Goal: Information Seeking & Learning: Learn about a topic

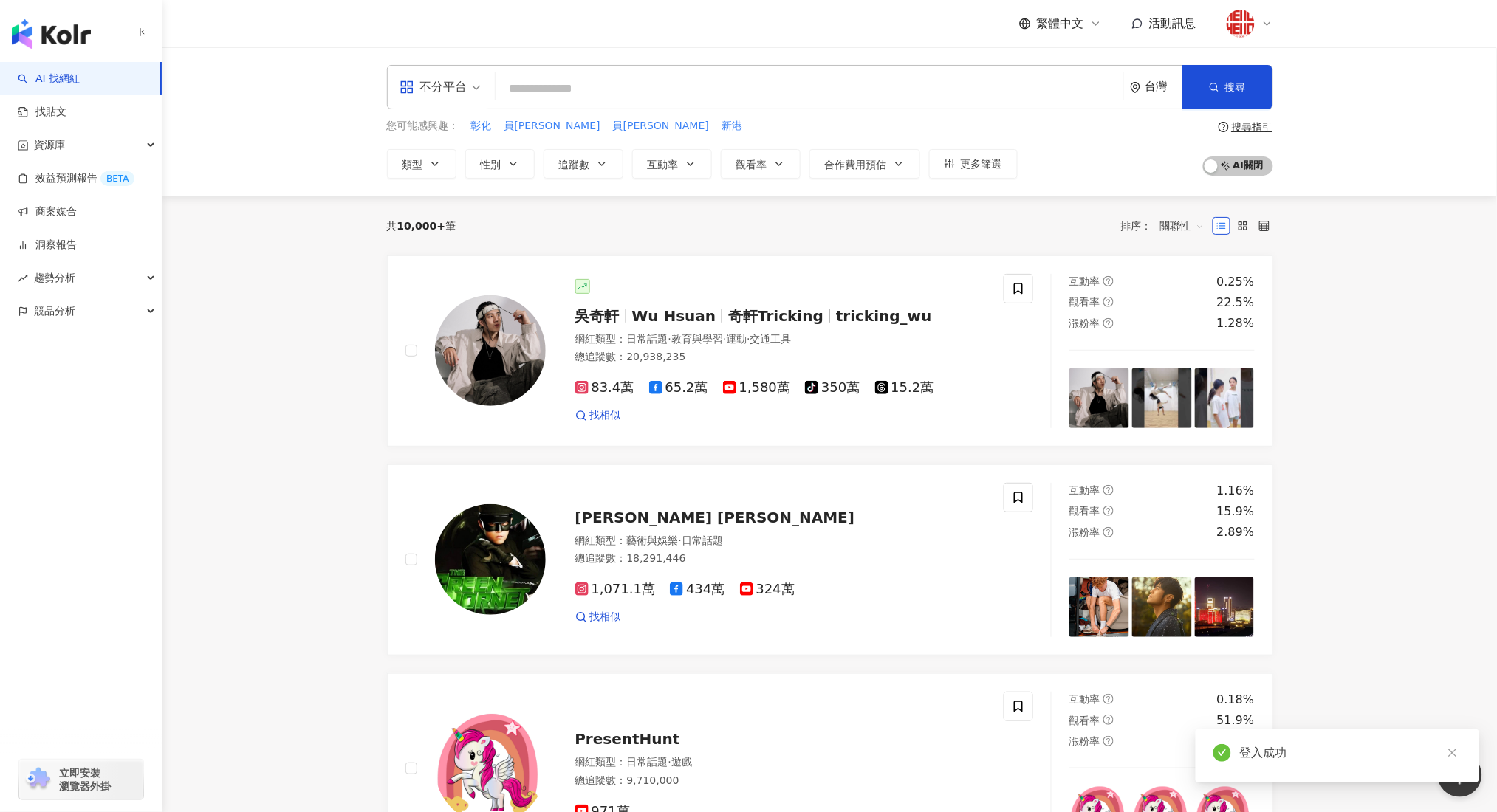
click at [550, 87] on input "search" at bounding box center [809, 89] width 616 height 28
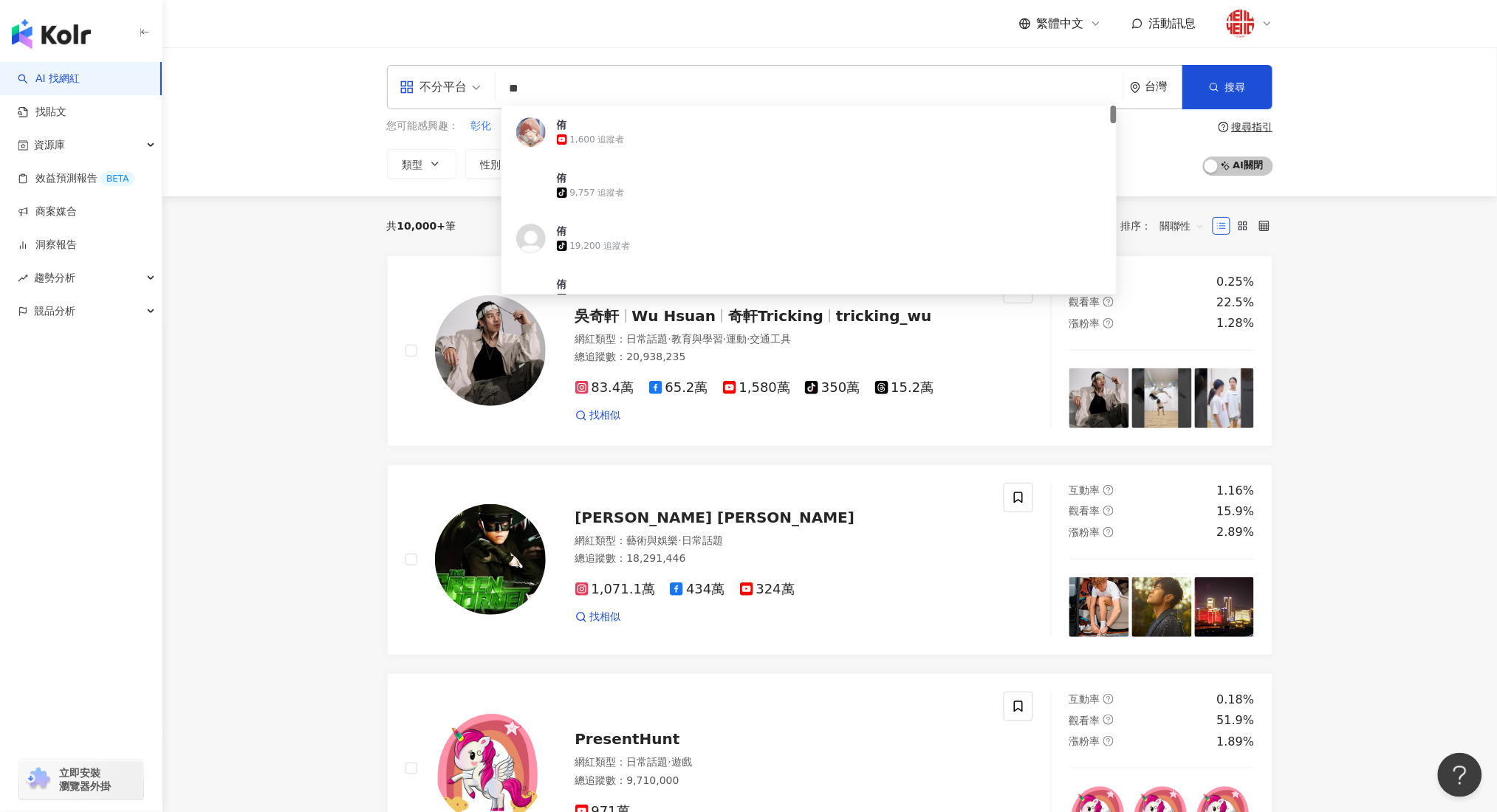
type input "**"
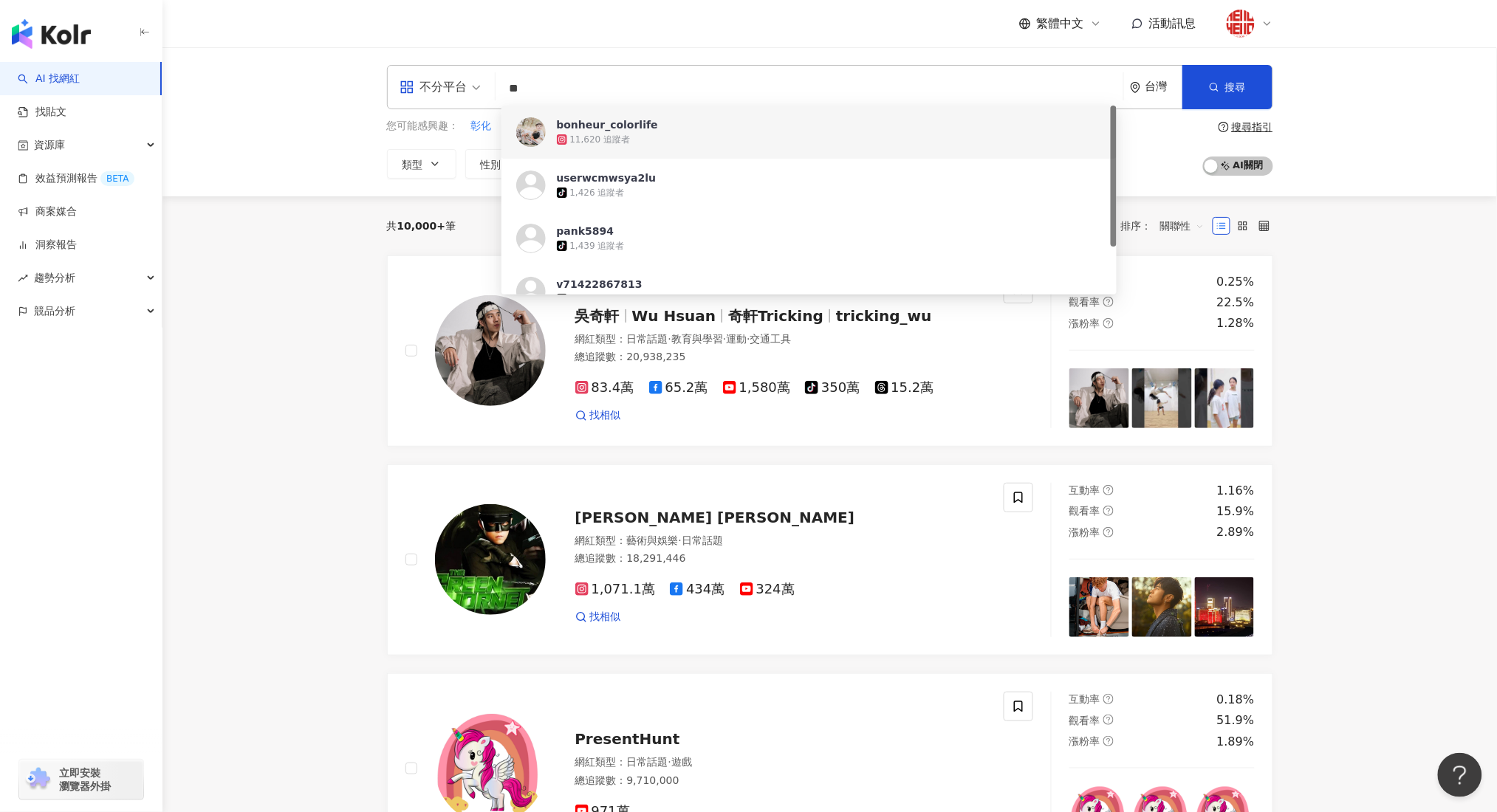
click at [658, 133] on div "11,620 追蹤者" at bounding box center [830, 139] width 546 height 15
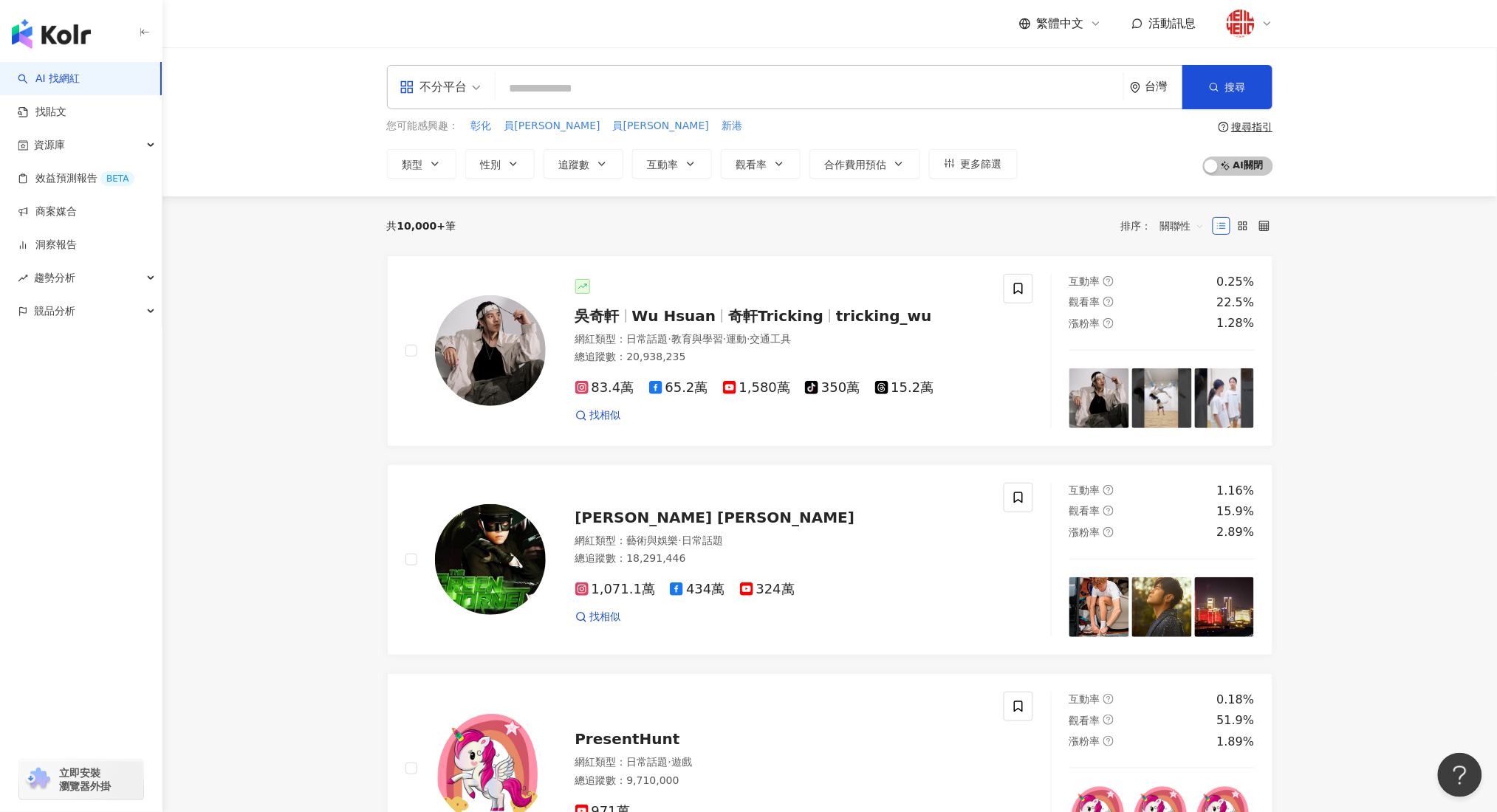
click at [539, 84] on input "search" at bounding box center [809, 89] width 616 height 28
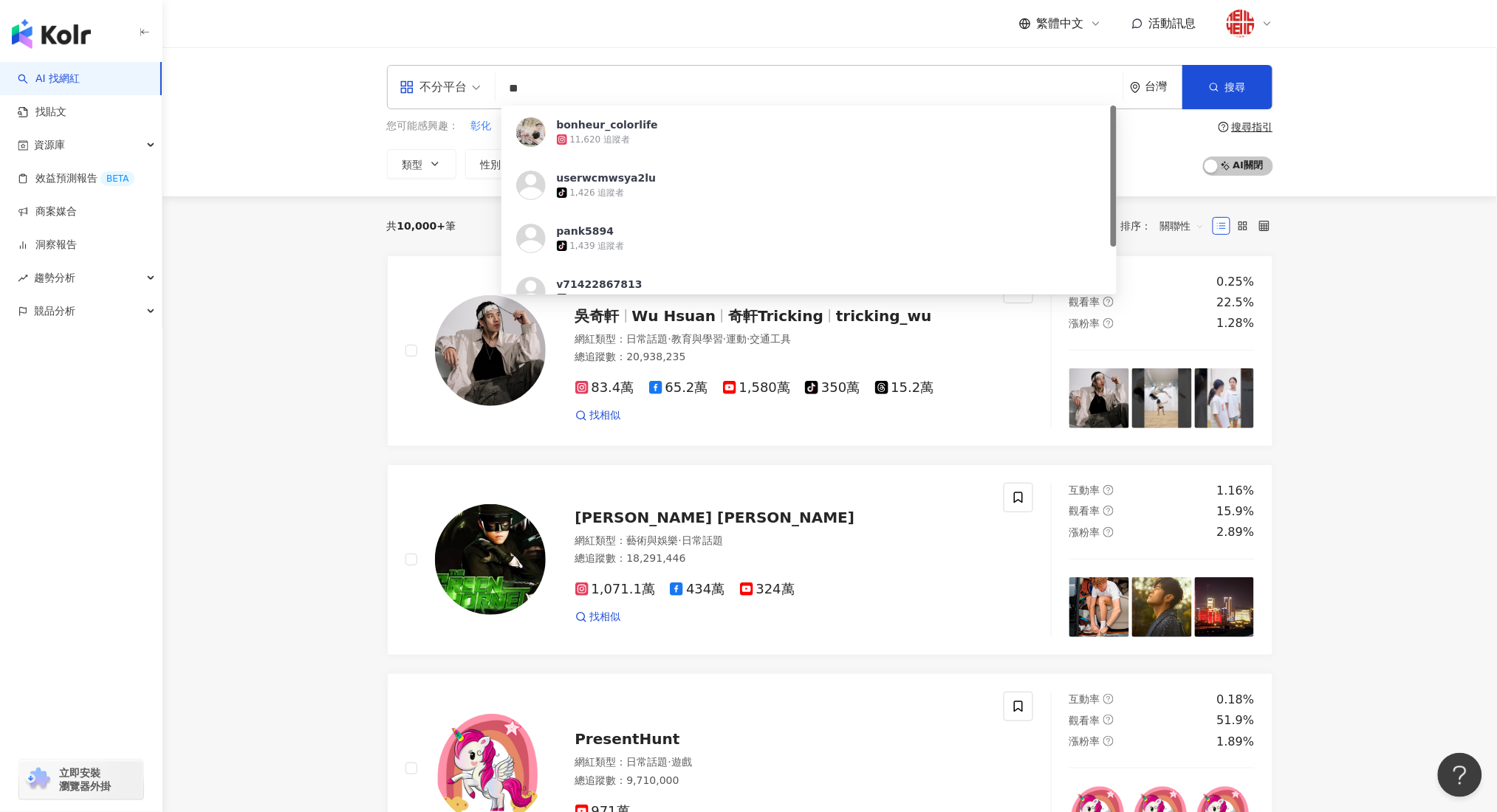
type input "**"
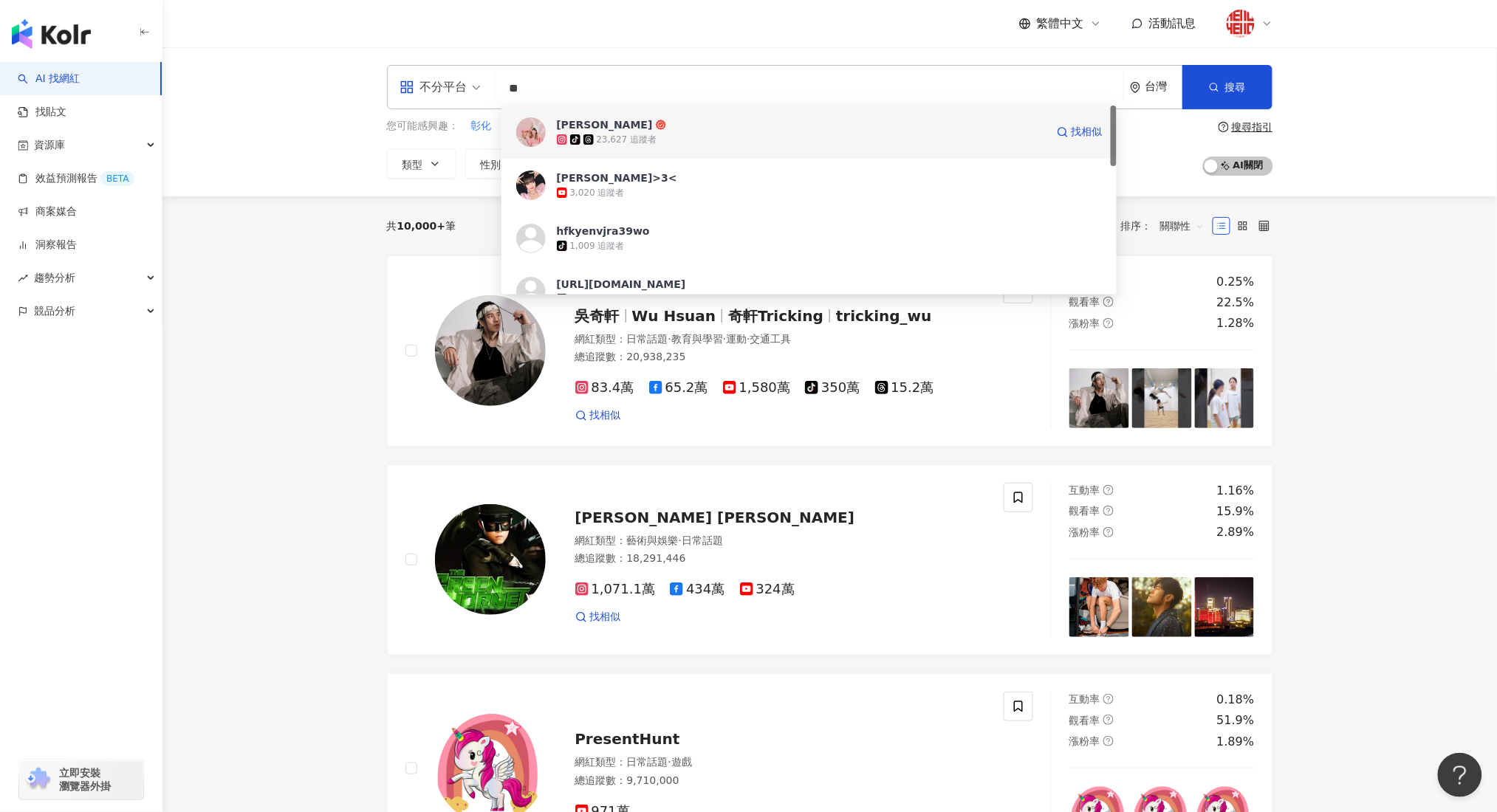
drag, startPoint x: 570, startPoint y: 99, endPoint x: 615, endPoint y: 122, distance: 50.5
click at [615, 122] on span "水妮" at bounding box center [802, 125] width 489 height 15
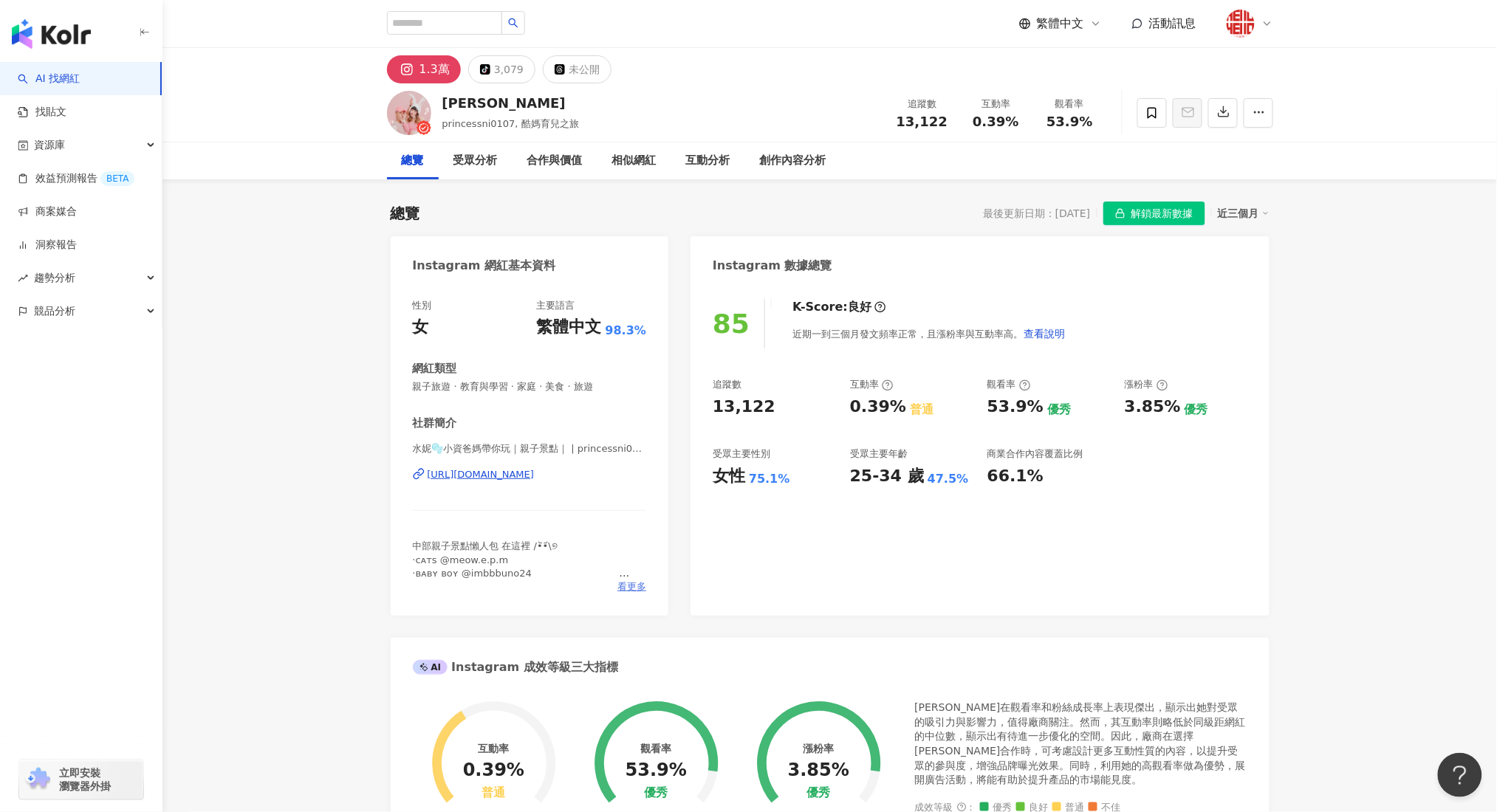
click at [630, 590] on span "看更多" at bounding box center [632, 586] width 29 height 13
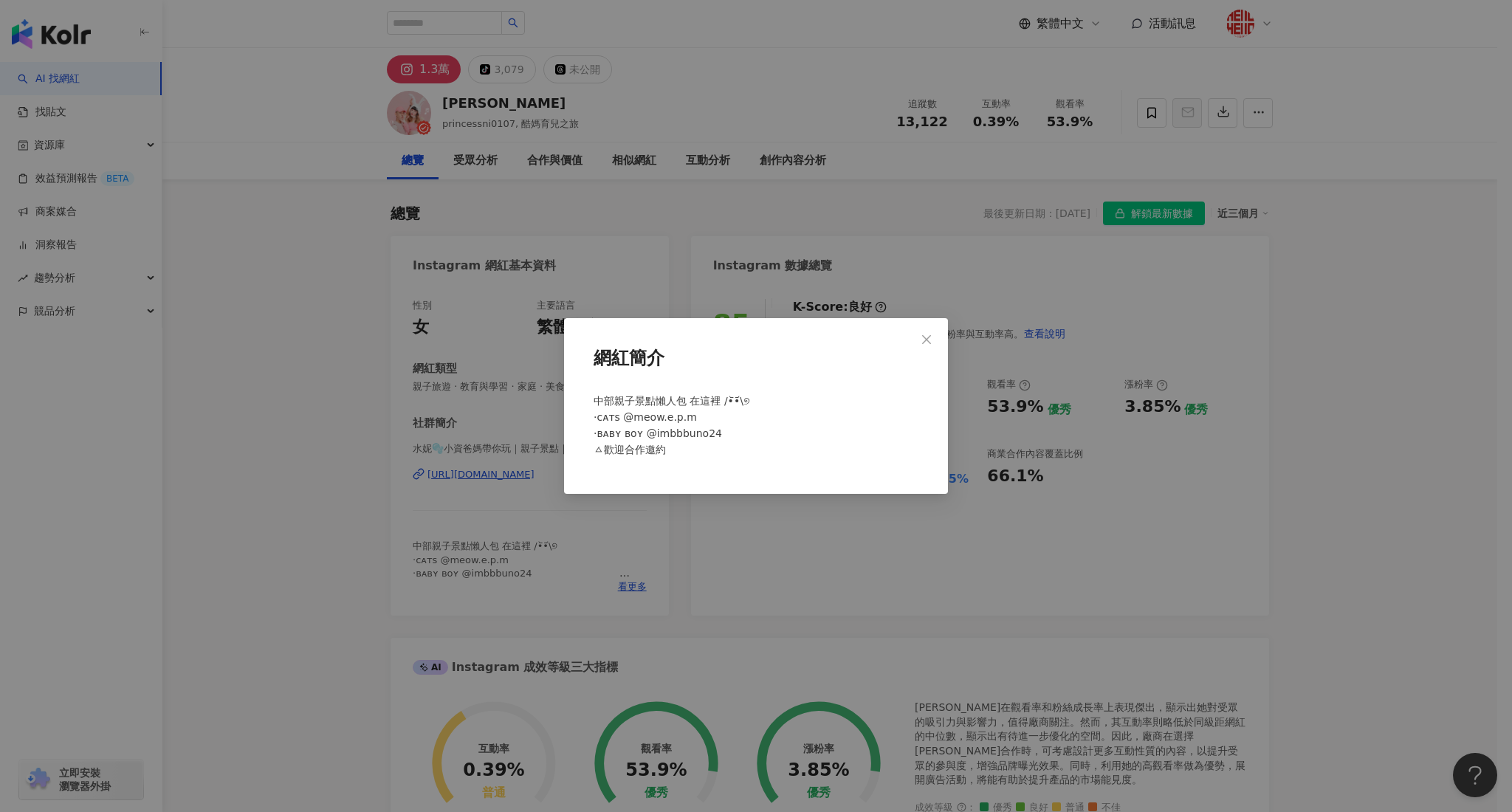
click at [654, 548] on div "網紅簡介 中部親子景點懶人包 在這裡 /•᷅•᷄\୭ ·ᴄᴀᴛs @meow.e.p.m ·ʙᴀʙʏ ʙᴏʏ @imbbbuno24 ⠀⠀⠀⠀⠀⠀⠀⠀⠀⠀⠀⠀…" at bounding box center [756, 406] width 1512 height 812
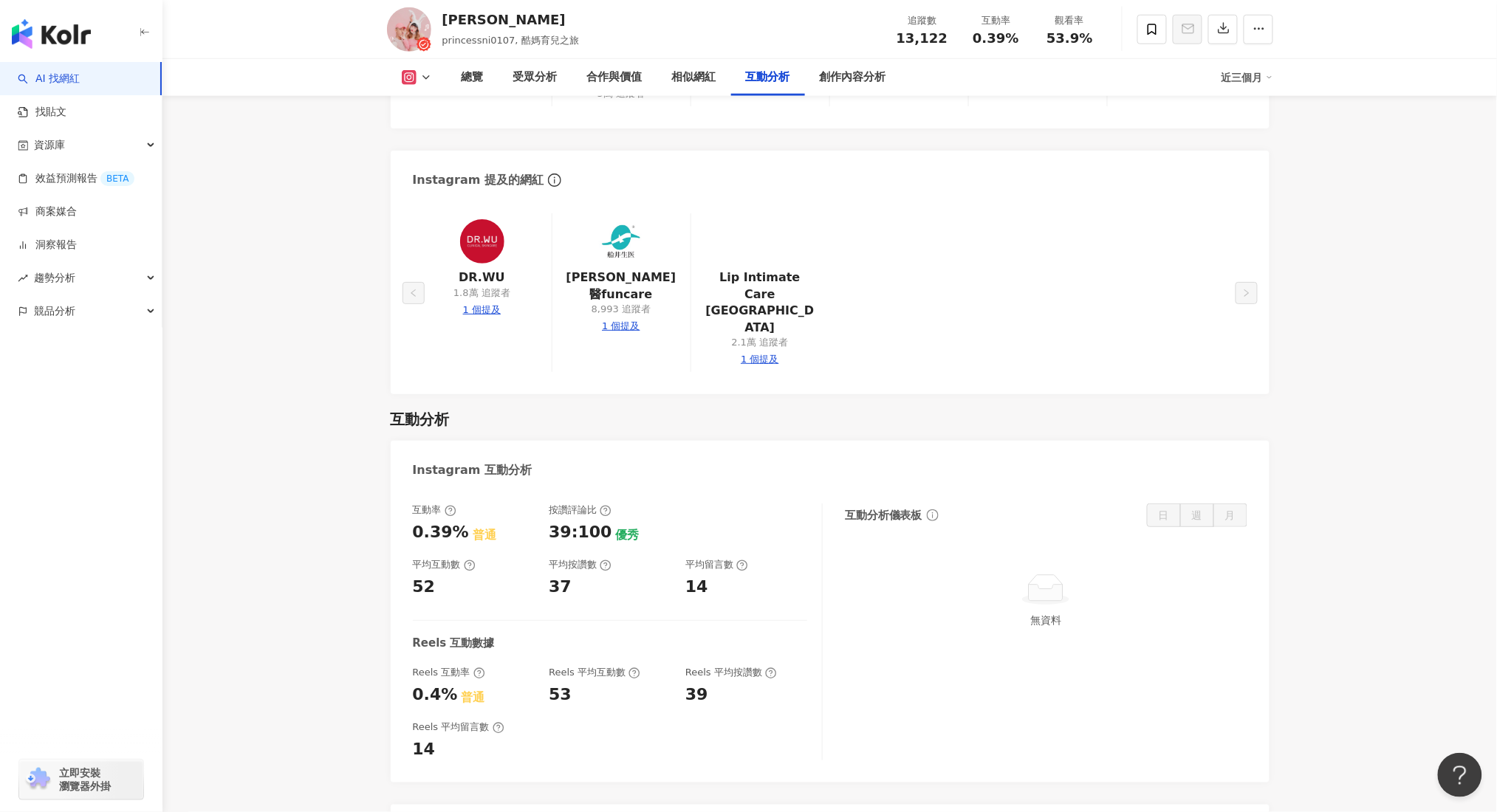
scroll to position [2363, 0]
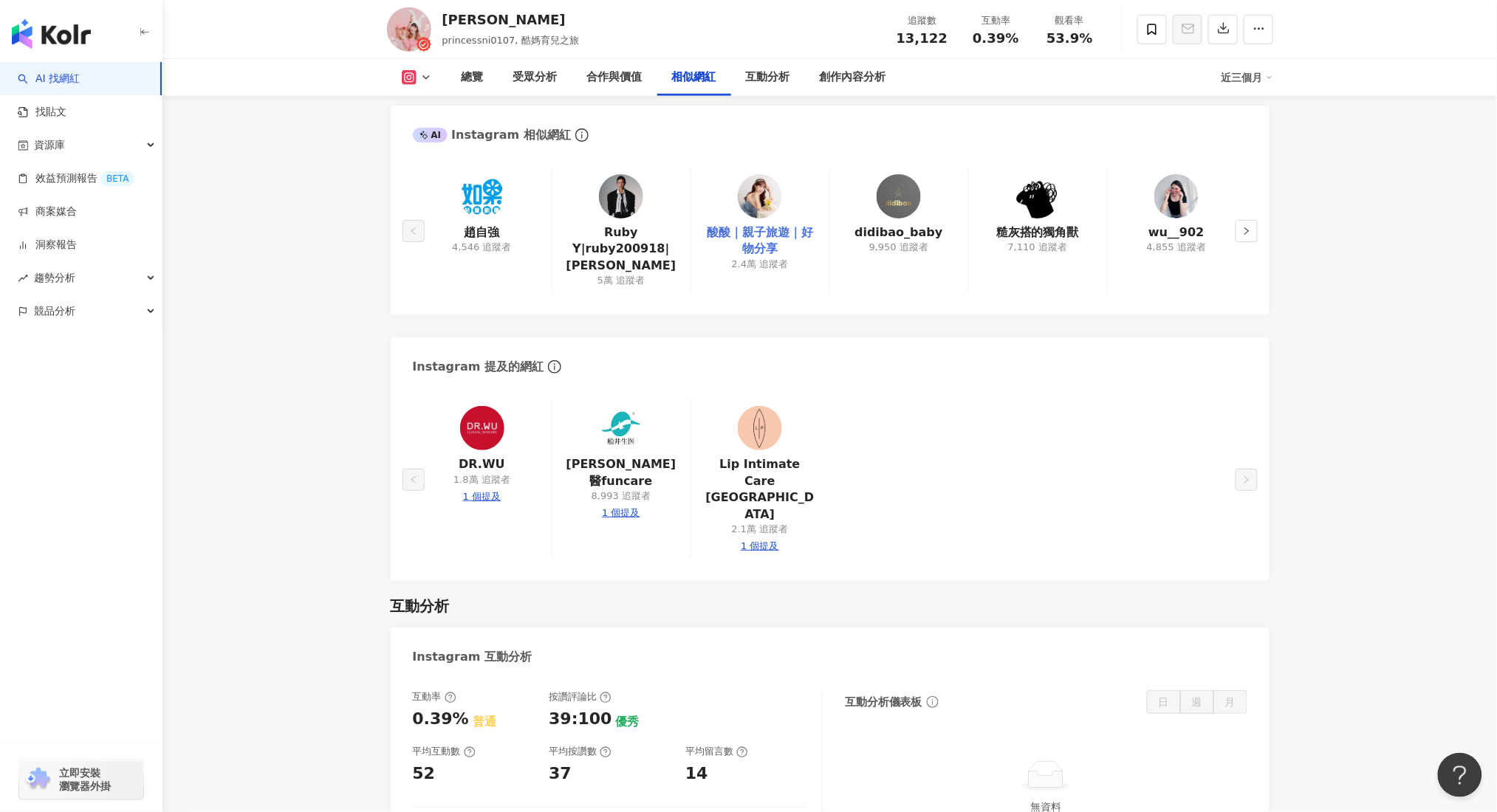
click at [765, 242] on link "酸酸｜親子旅遊｜好物分享" at bounding box center [760, 242] width 114 height 34
